Goal: Navigation & Orientation: Find specific page/section

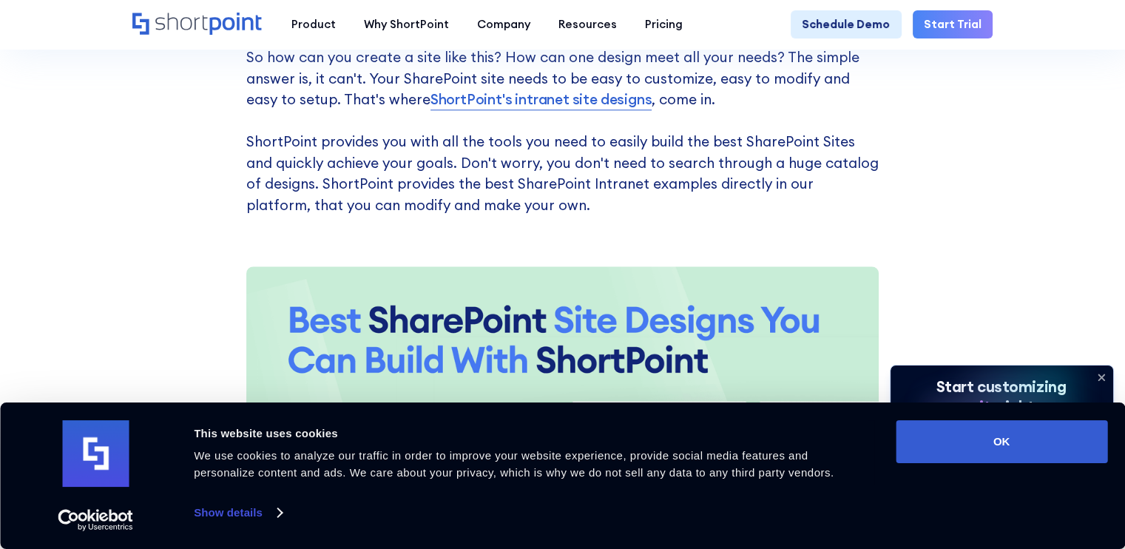
scroll to position [1528, 0]
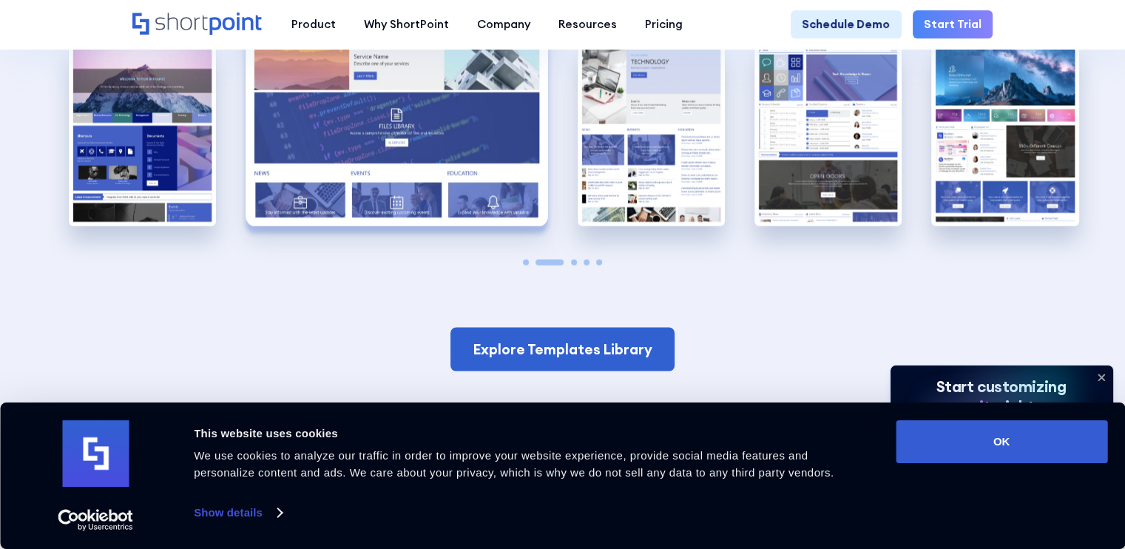
scroll to position [3095, 0]
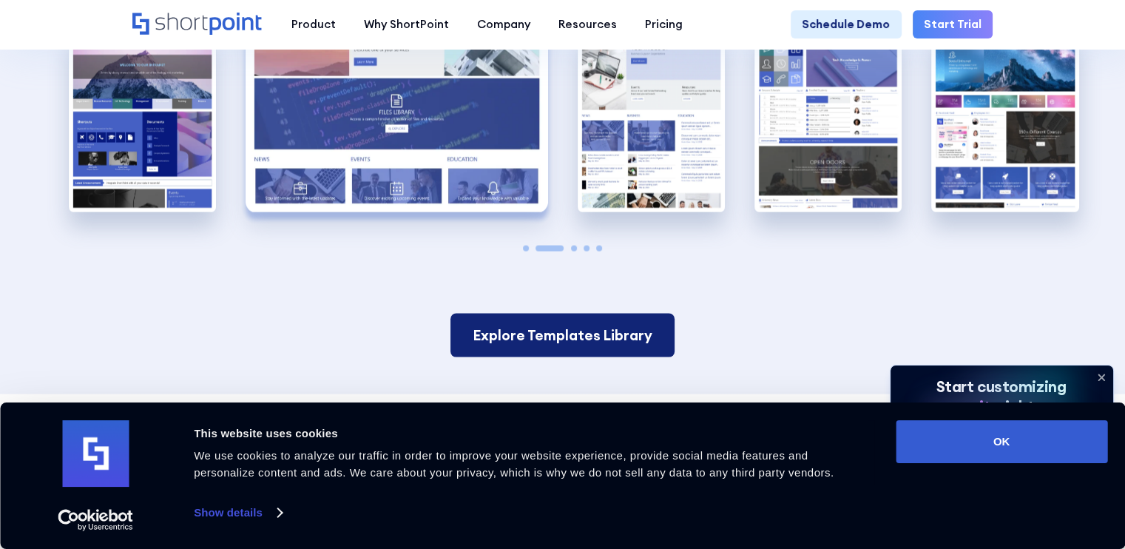
click at [636, 354] on link "Explore Templates Library" at bounding box center [562, 336] width 224 height 44
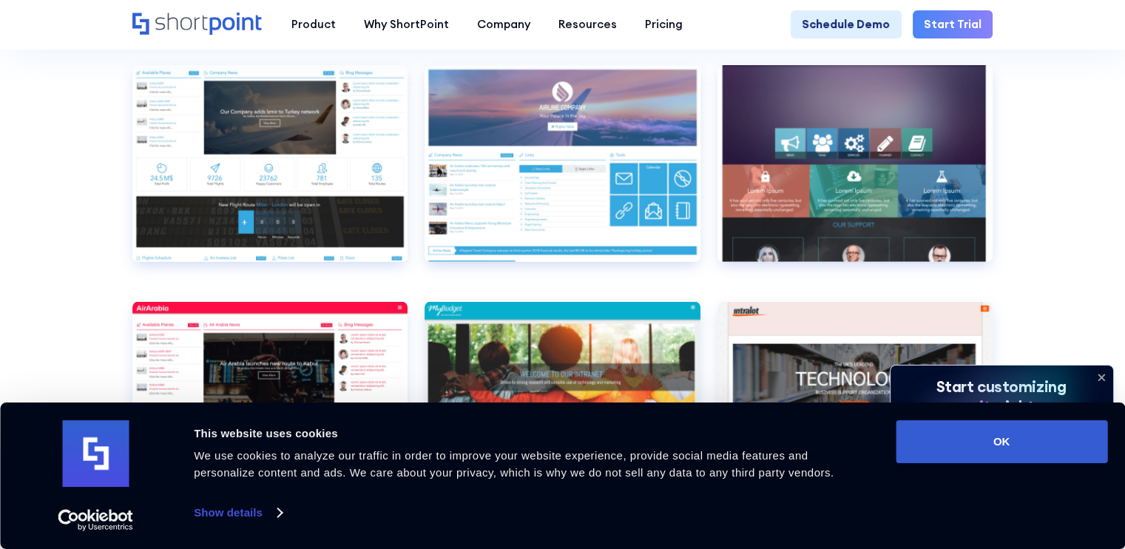
scroll to position [4209, 0]
